Goal: Find specific page/section: Find specific page/section

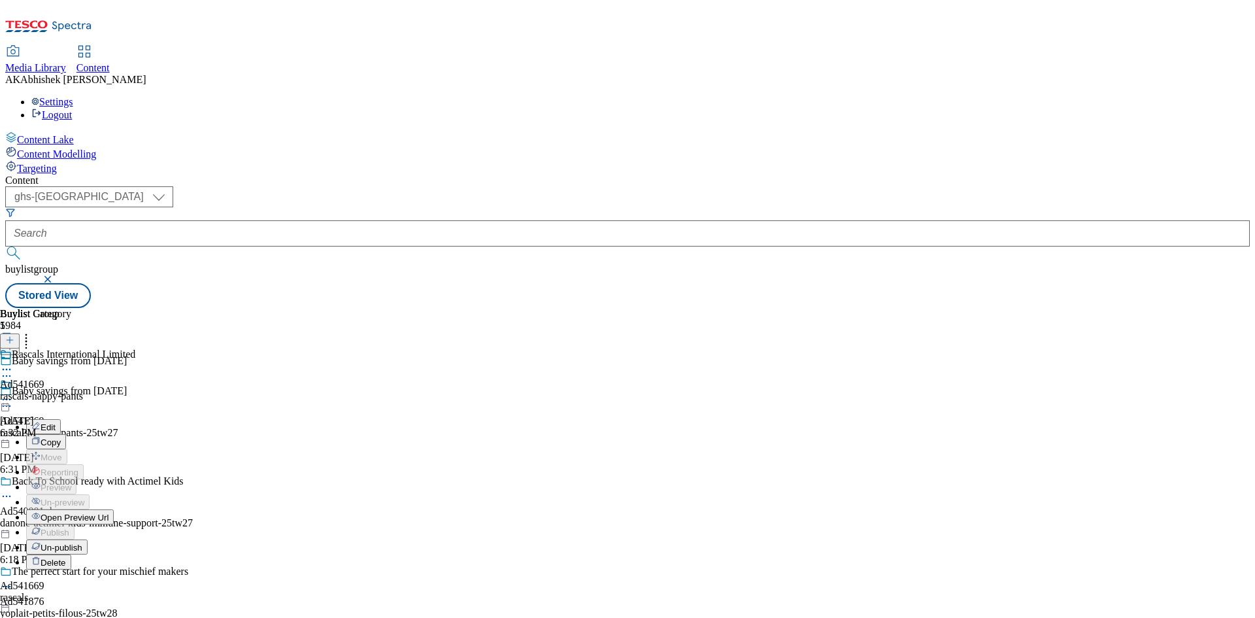
select select "ghs-[GEOGRAPHIC_DATA]"
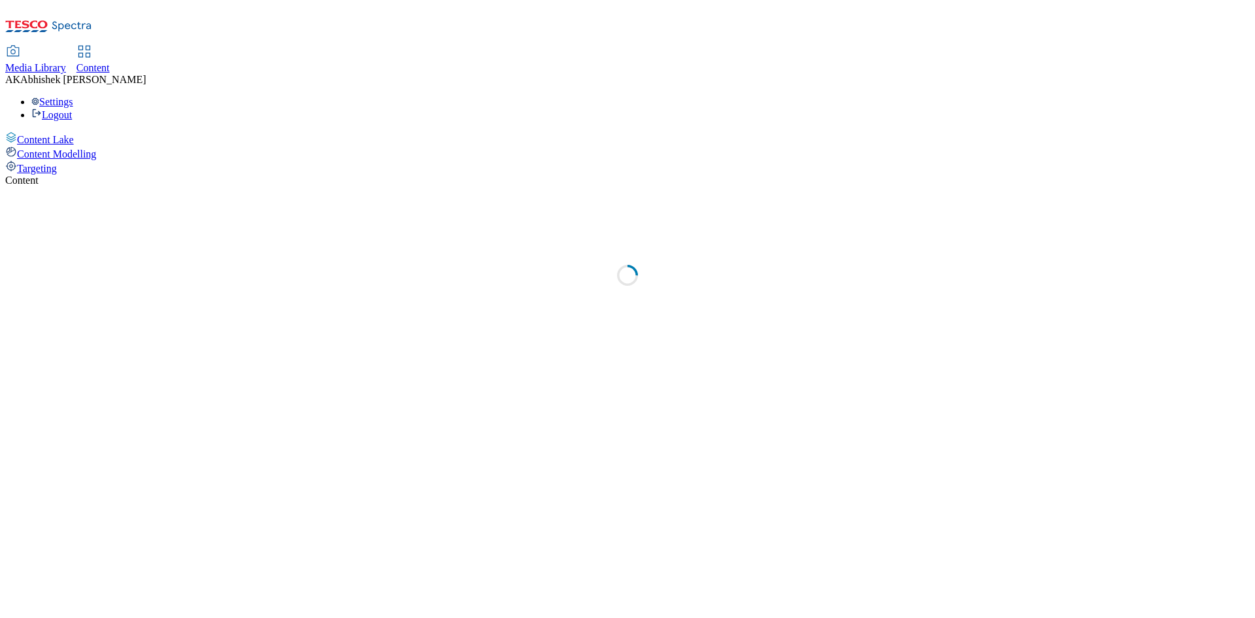
select select "ghs-[GEOGRAPHIC_DATA]"
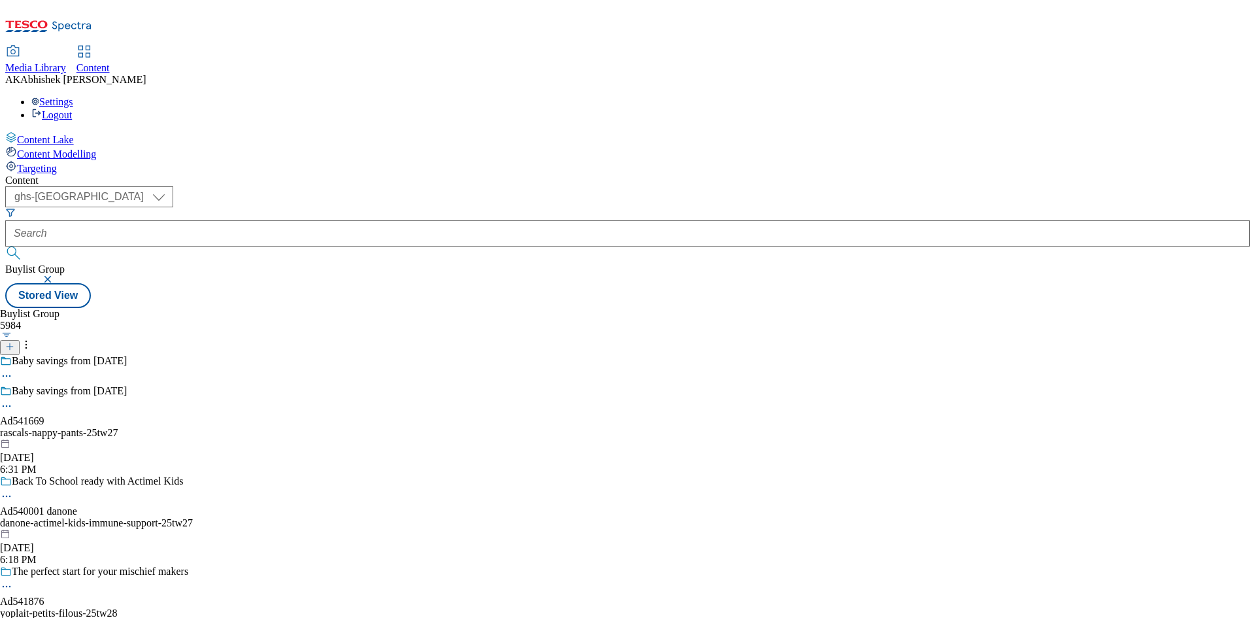
select select "ghs-[GEOGRAPHIC_DATA]"
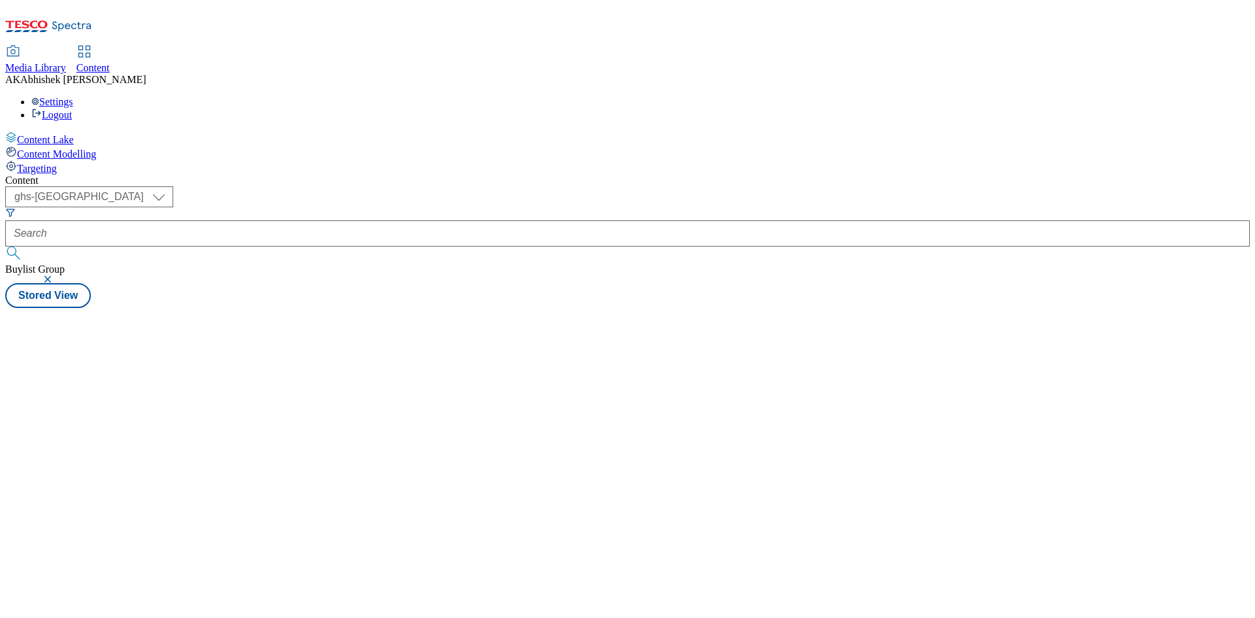
select select "ghs-[GEOGRAPHIC_DATA]"
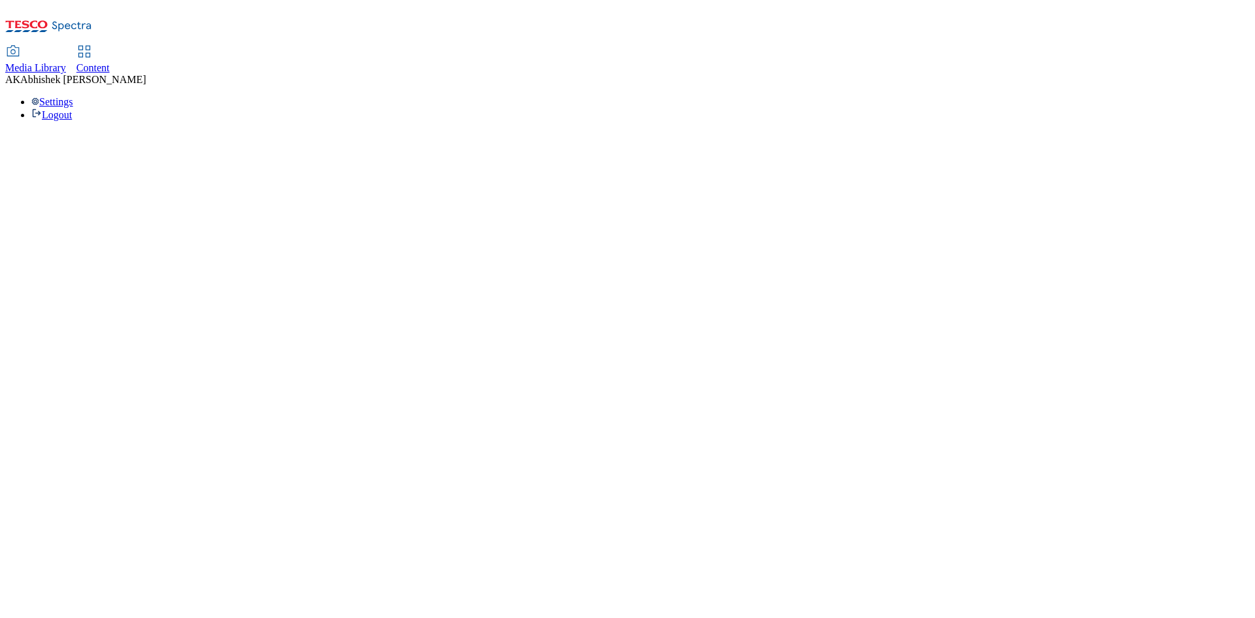
select select "ghs-[GEOGRAPHIC_DATA]"
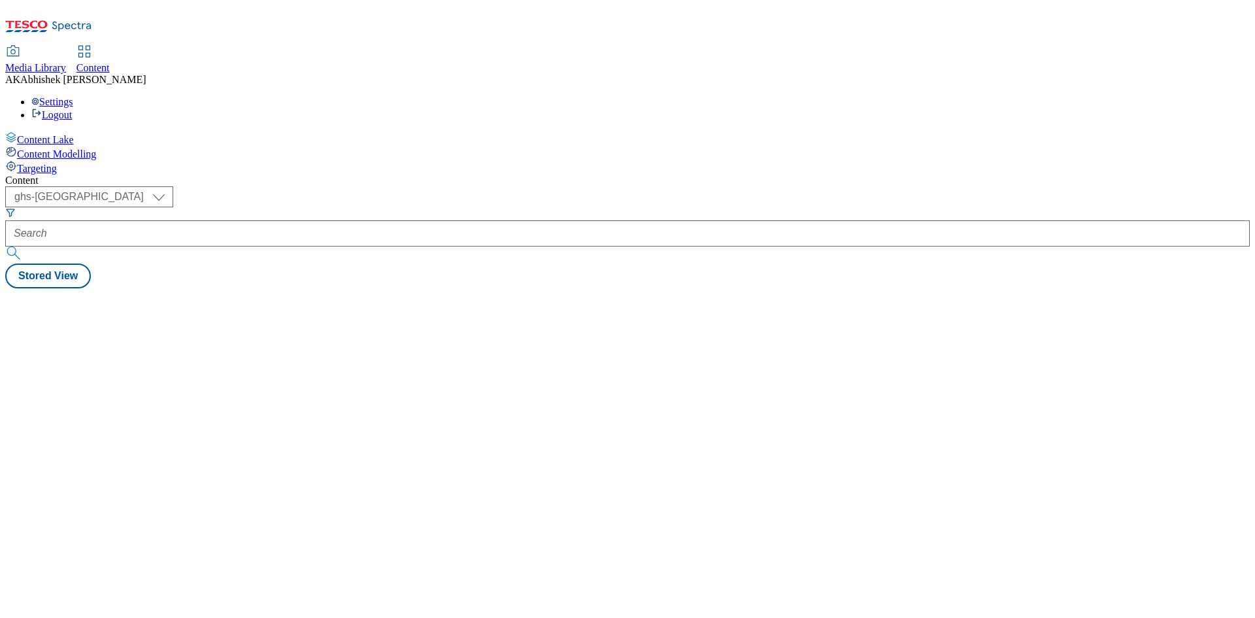
select select "ghs-[GEOGRAPHIC_DATA]"
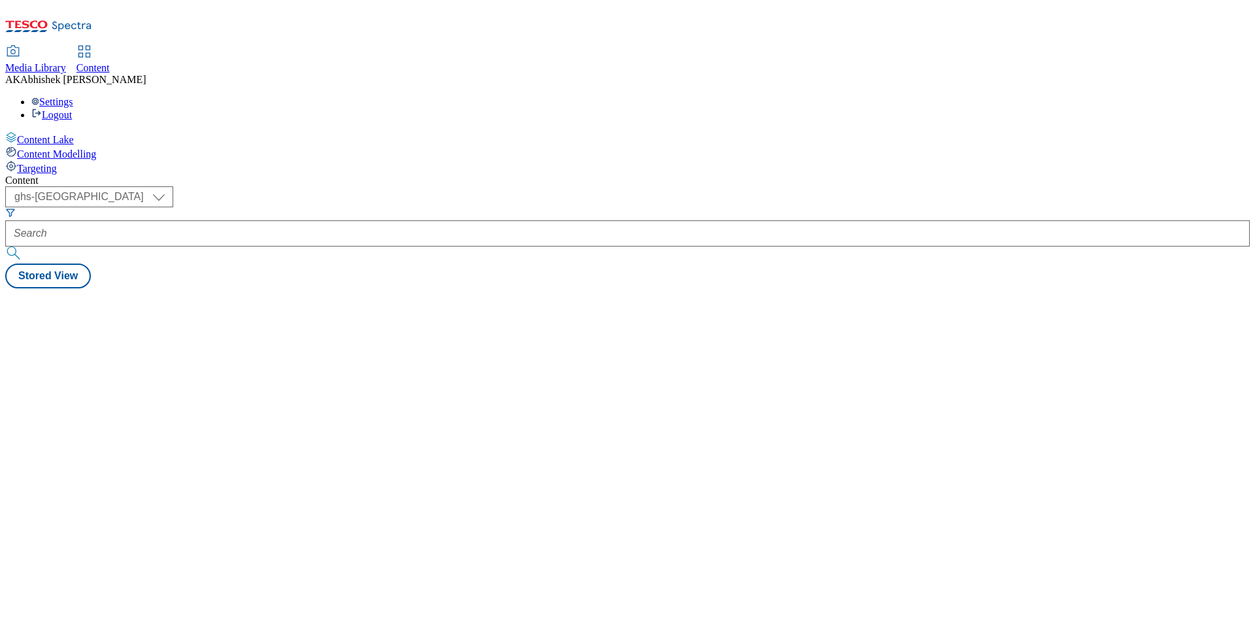
select select "ghs-[GEOGRAPHIC_DATA]"
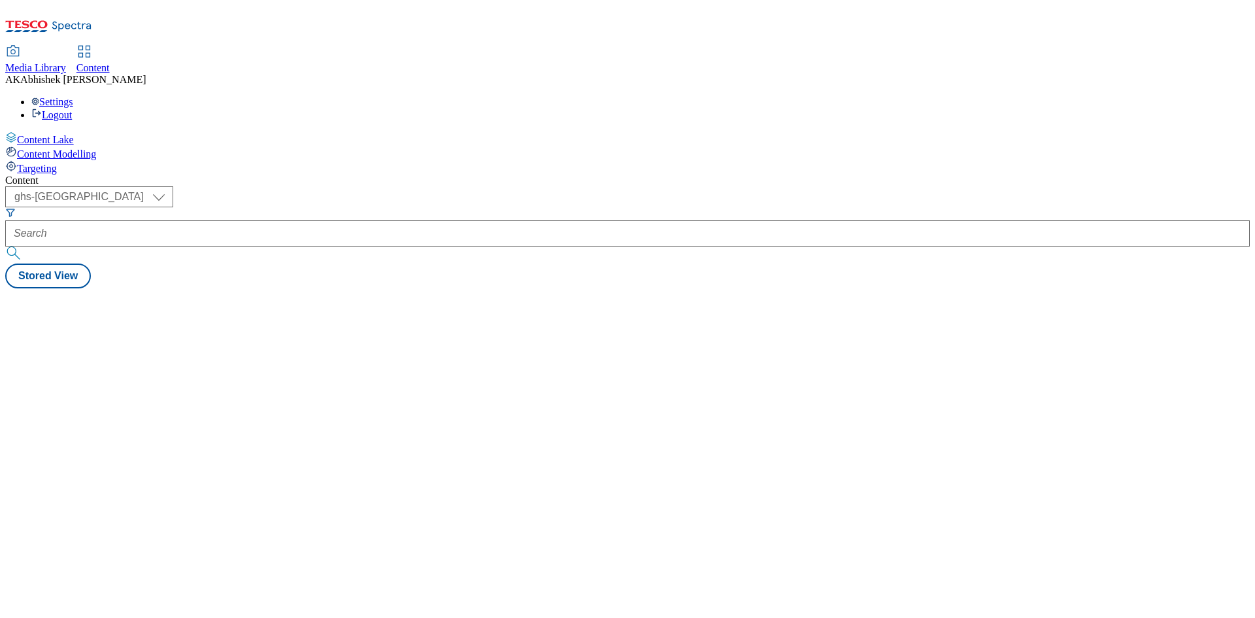
select select "ghs-[GEOGRAPHIC_DATA]"
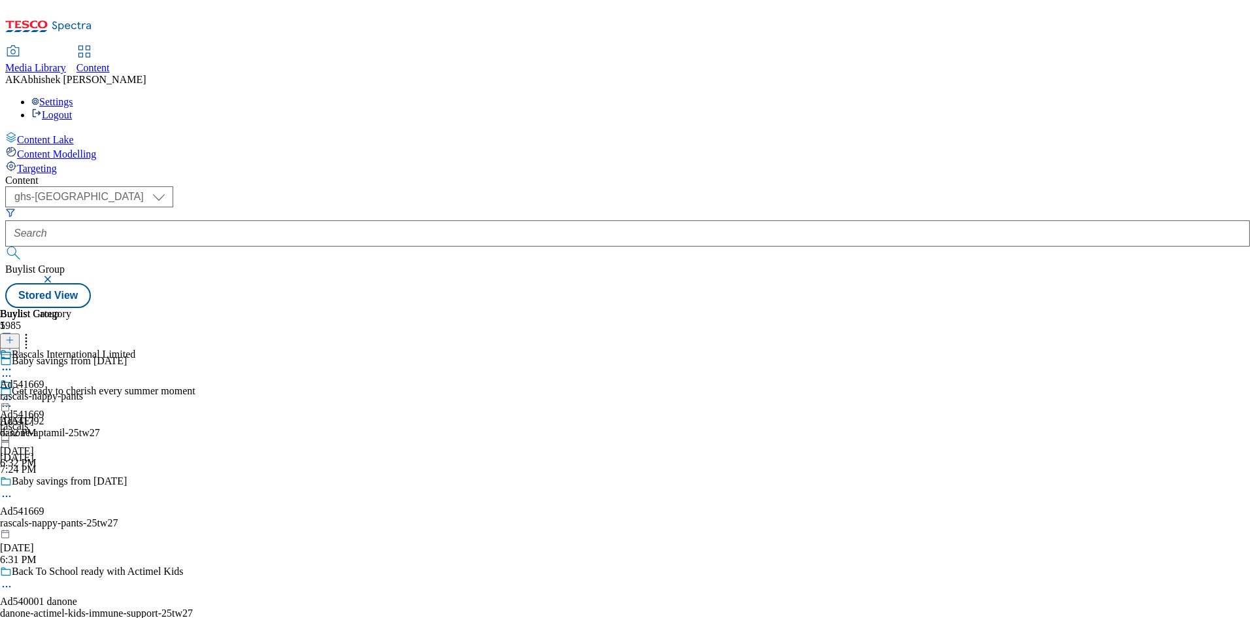
select select "ghs-[GEOGRAPHIC_DATA]"
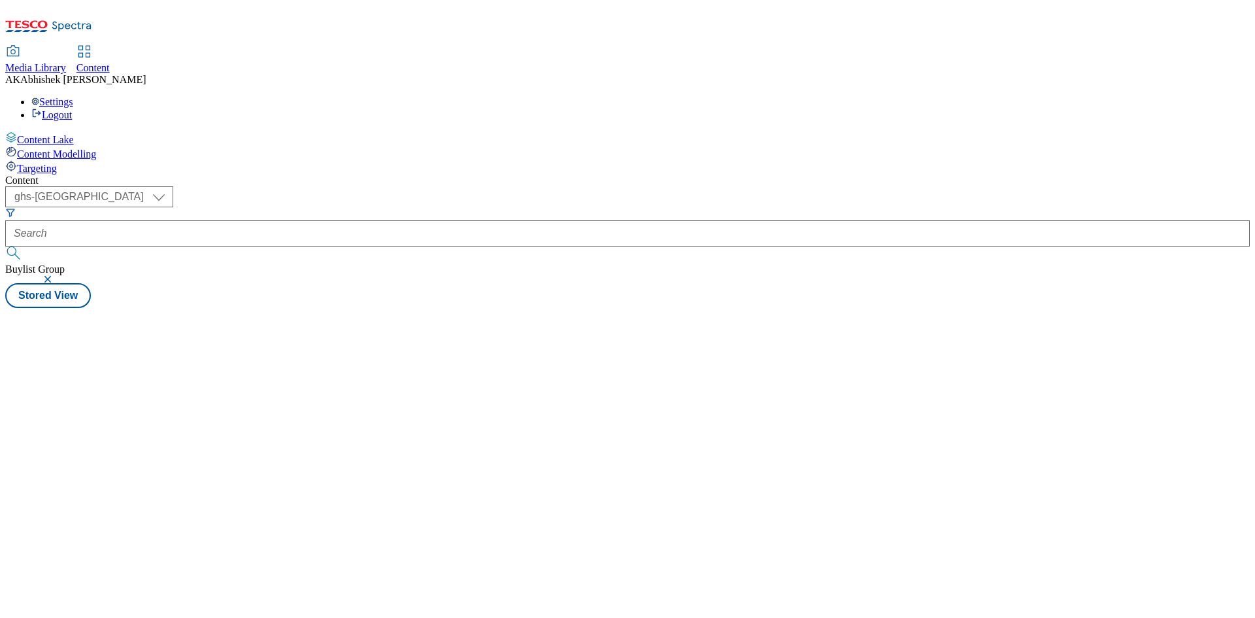
select select "ghs-[GEOGRAPHIC_DATA]"
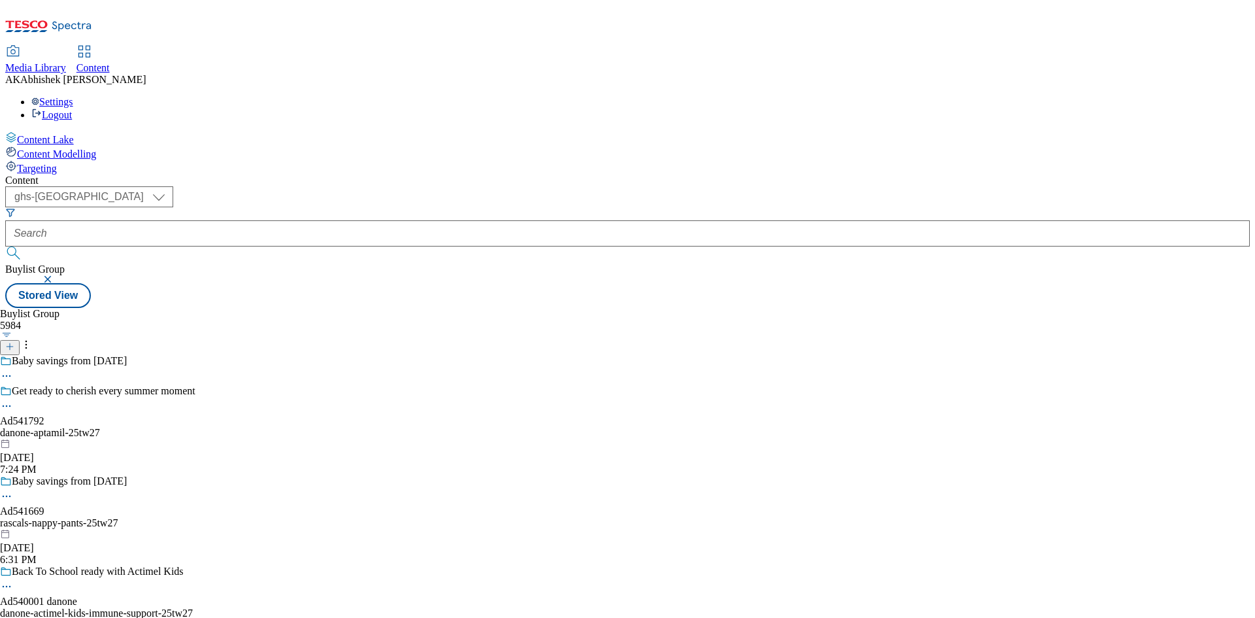
select select "ghs-[GEOGRAPHIC_DATA]"
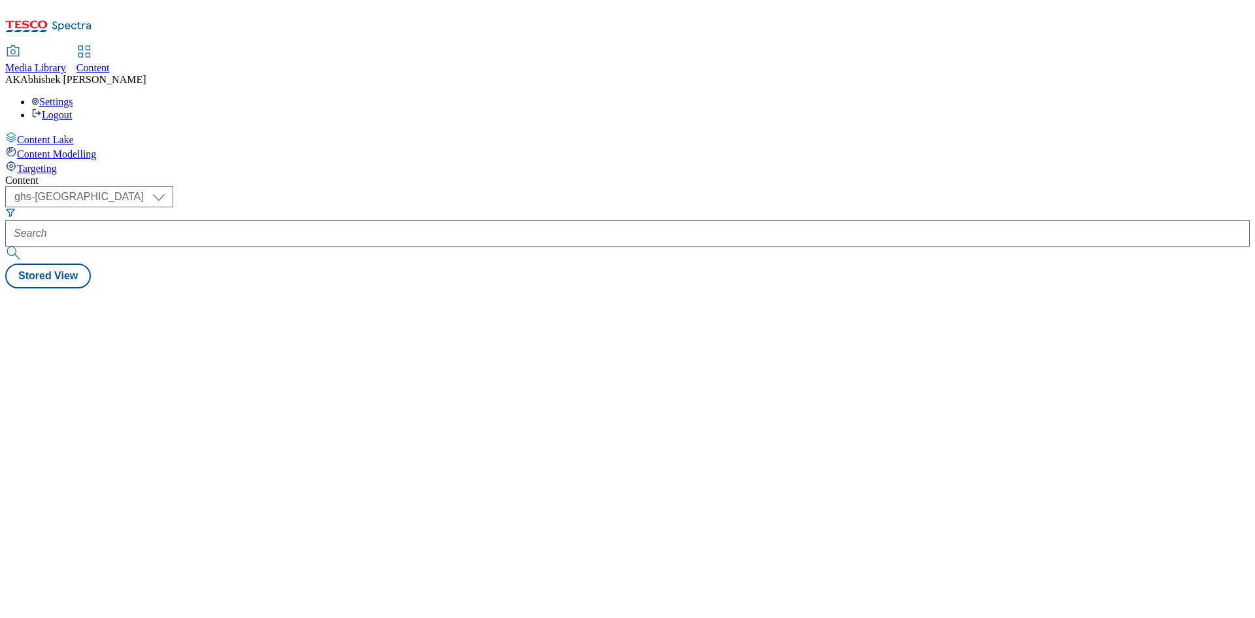
select select "ghs-[GEOGRAPHIC_DATA]"
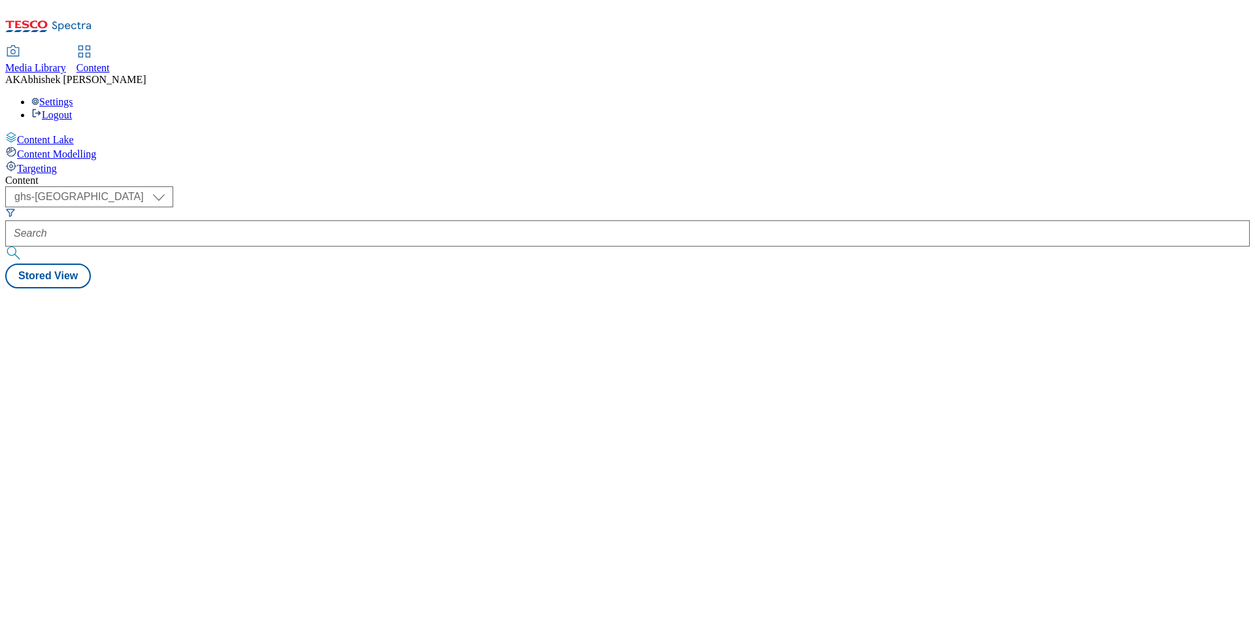
select select "ghs-[GEOGRAPHIC_DATA]"
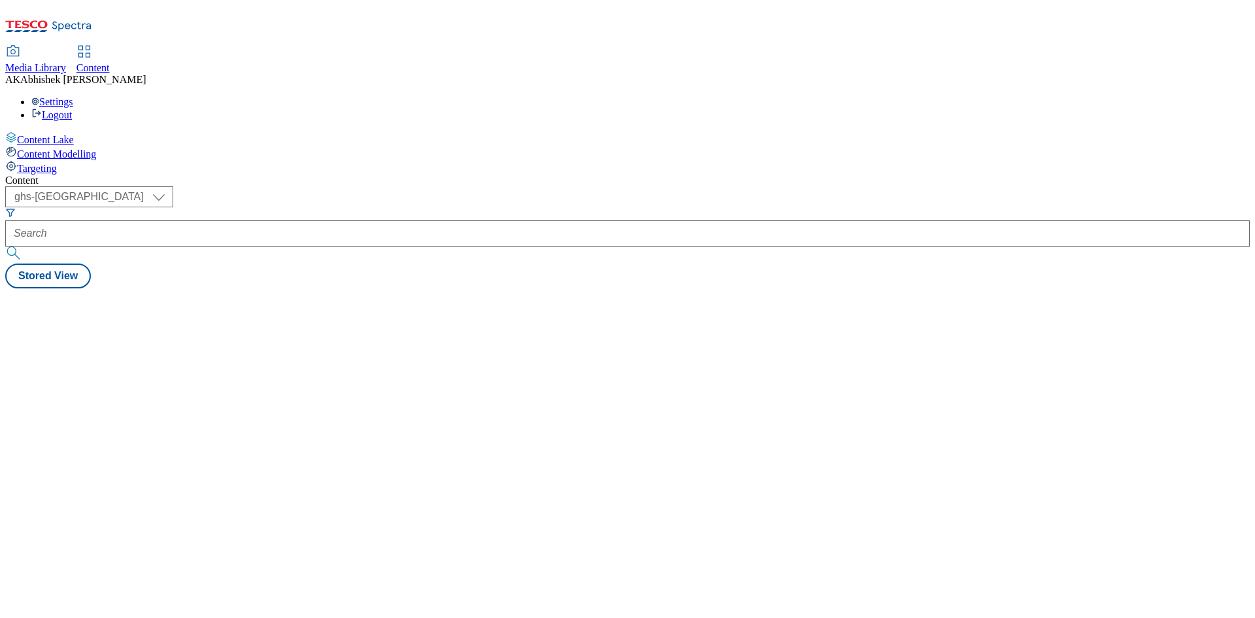
select select "ghs-[GEOGRAPHIC_DATA]"
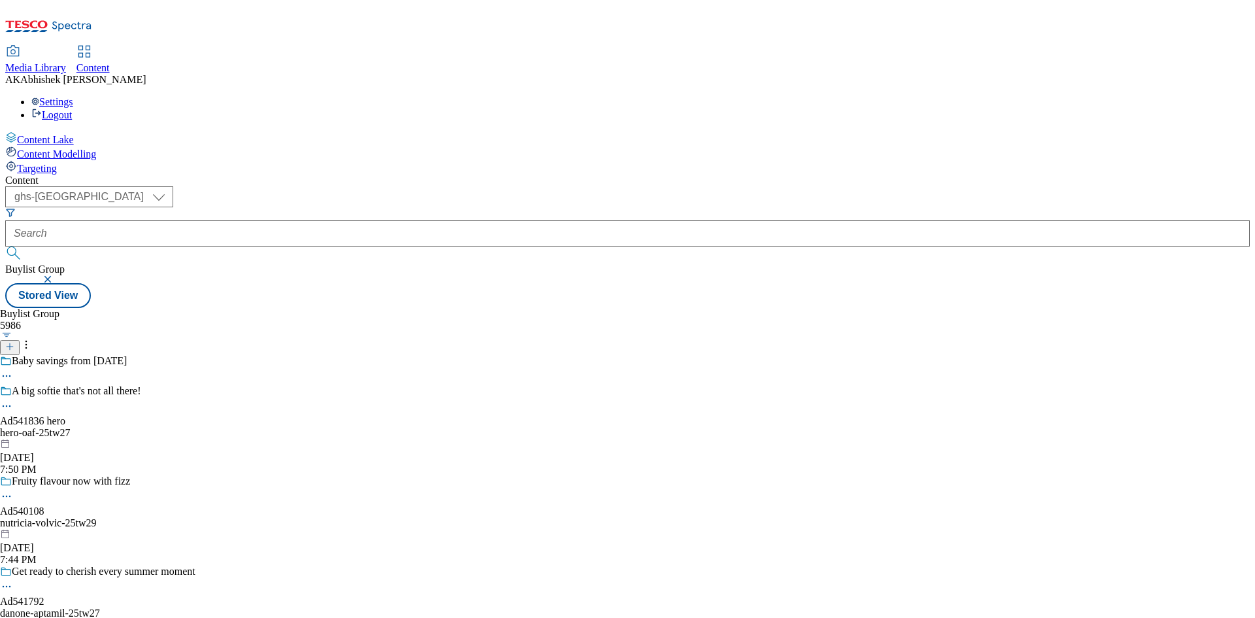
select select "ghs-[GEOGRAPHIC_DATA]"
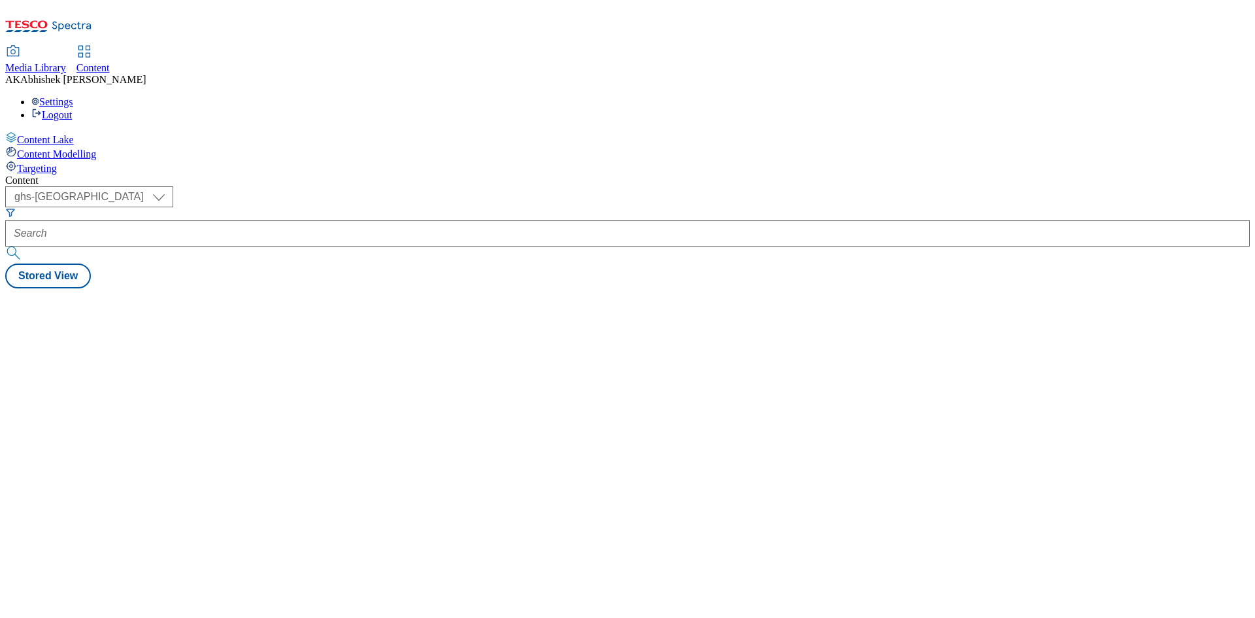
select select "ghs-[GEOGRAPHIC_DATA]"
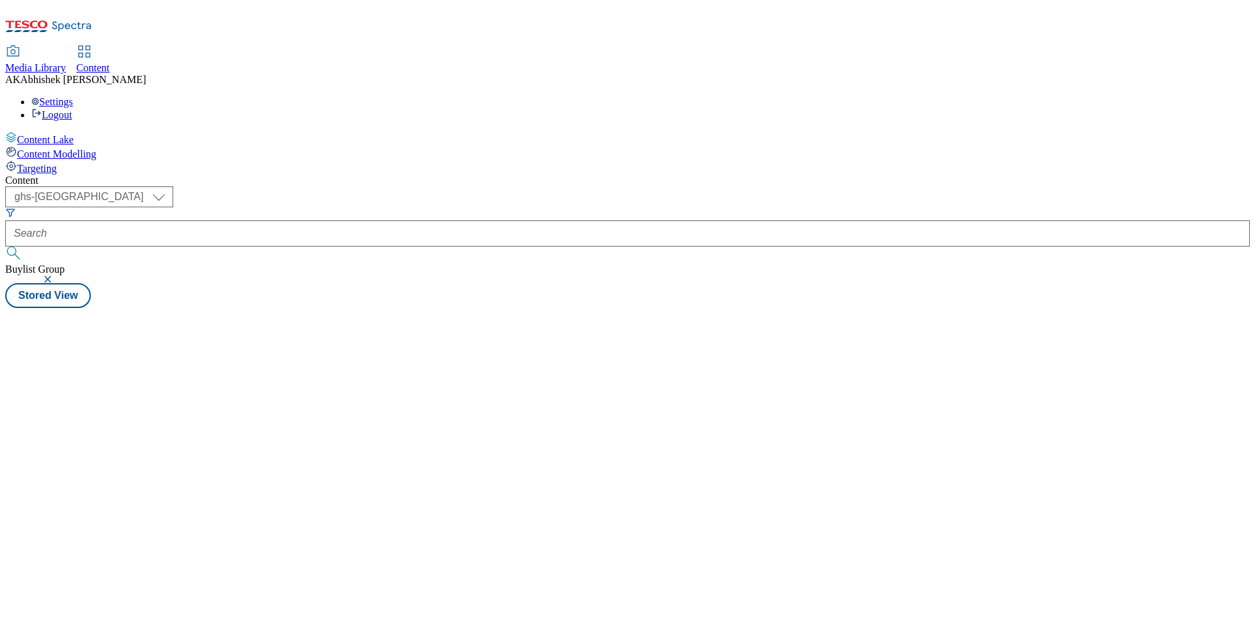
select select "ghs-[GEOGRAPHIC_DATA]"
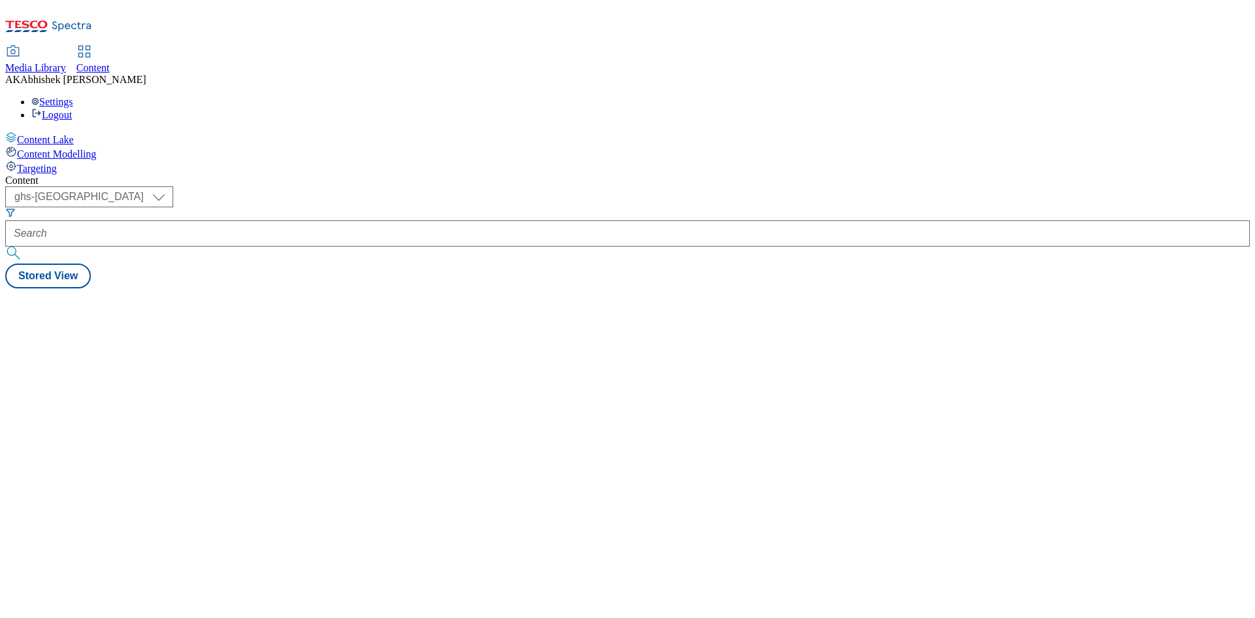
select select "ghs-[GEOGRAPHIC_DATA]"
